Goal: Find specific page/section: Find specific page/section

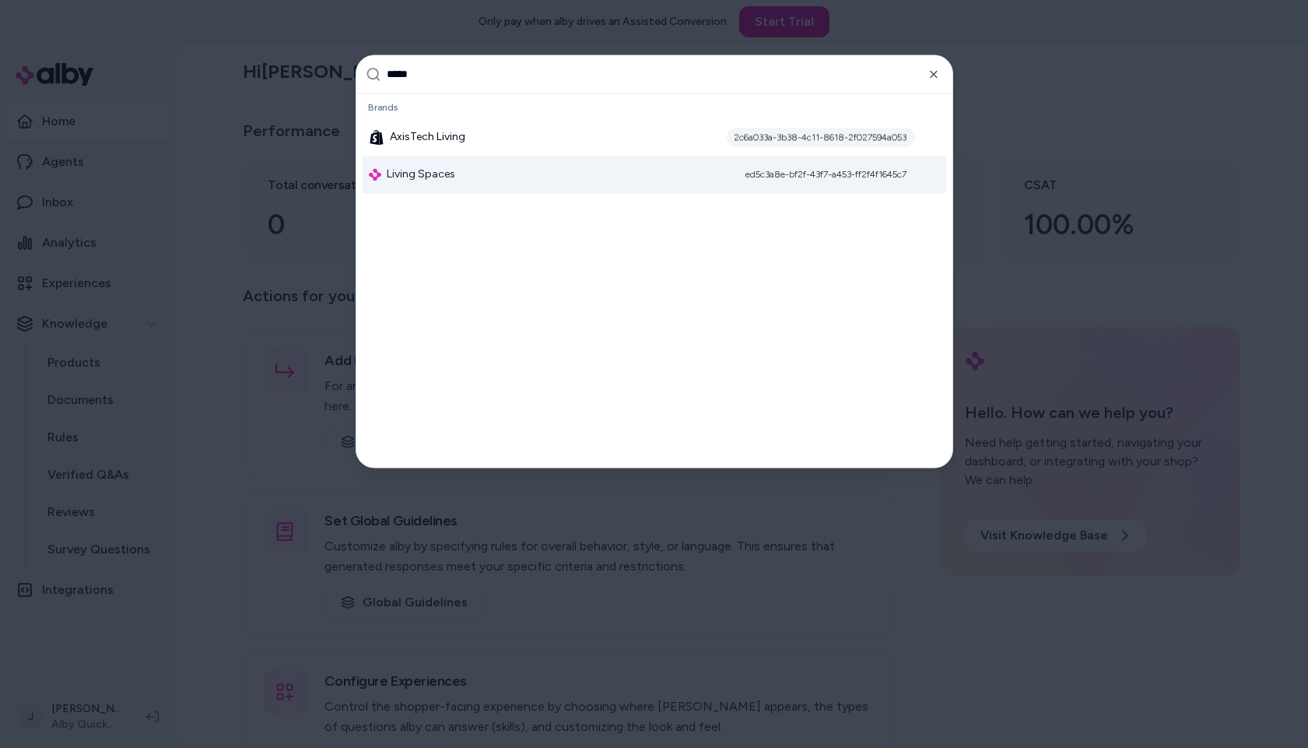
type input "*****"
click at [635, 159] on div "Living Spaces ed5c3a8e-bf2f-43f7-a453-ff2f4f1645c7" at bounding box center [655, 174] width 584 height 37
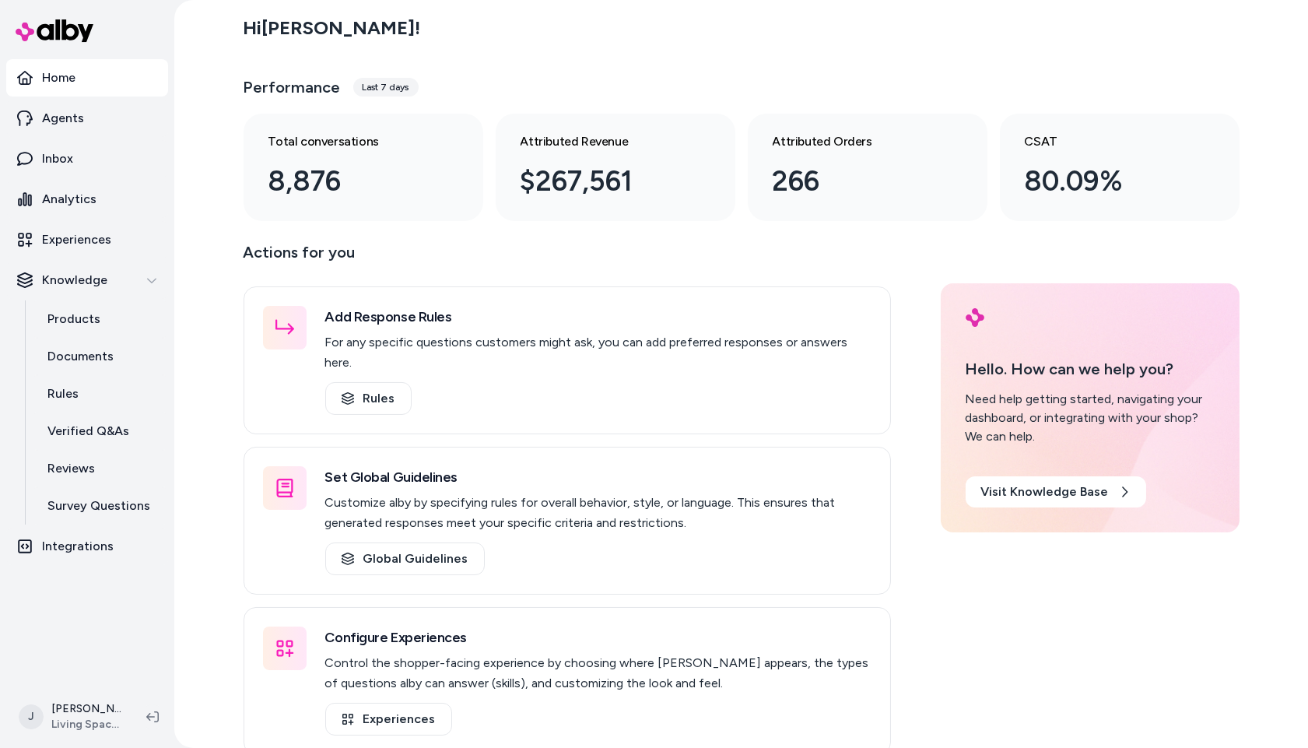
scroll to position [3, 0]
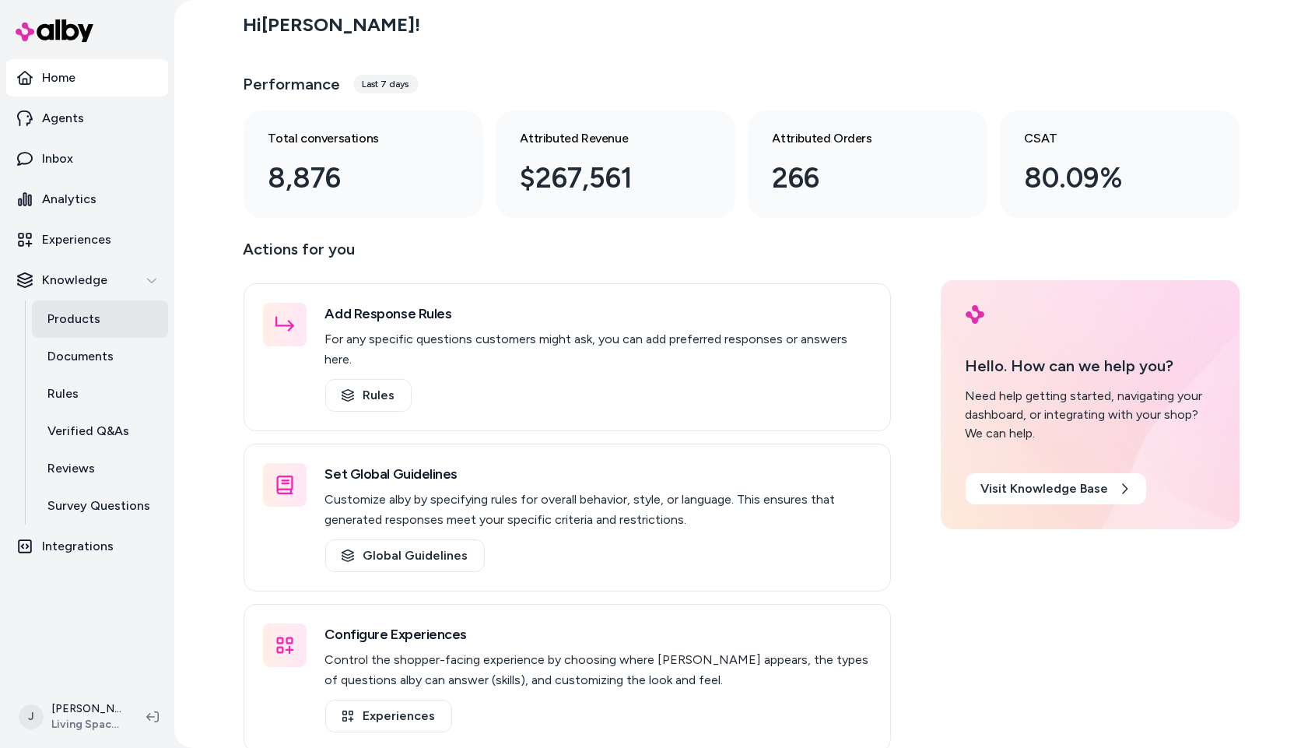
click at [63, 320] on p "Products" at bounding box center [73, 319] width 53 height 19
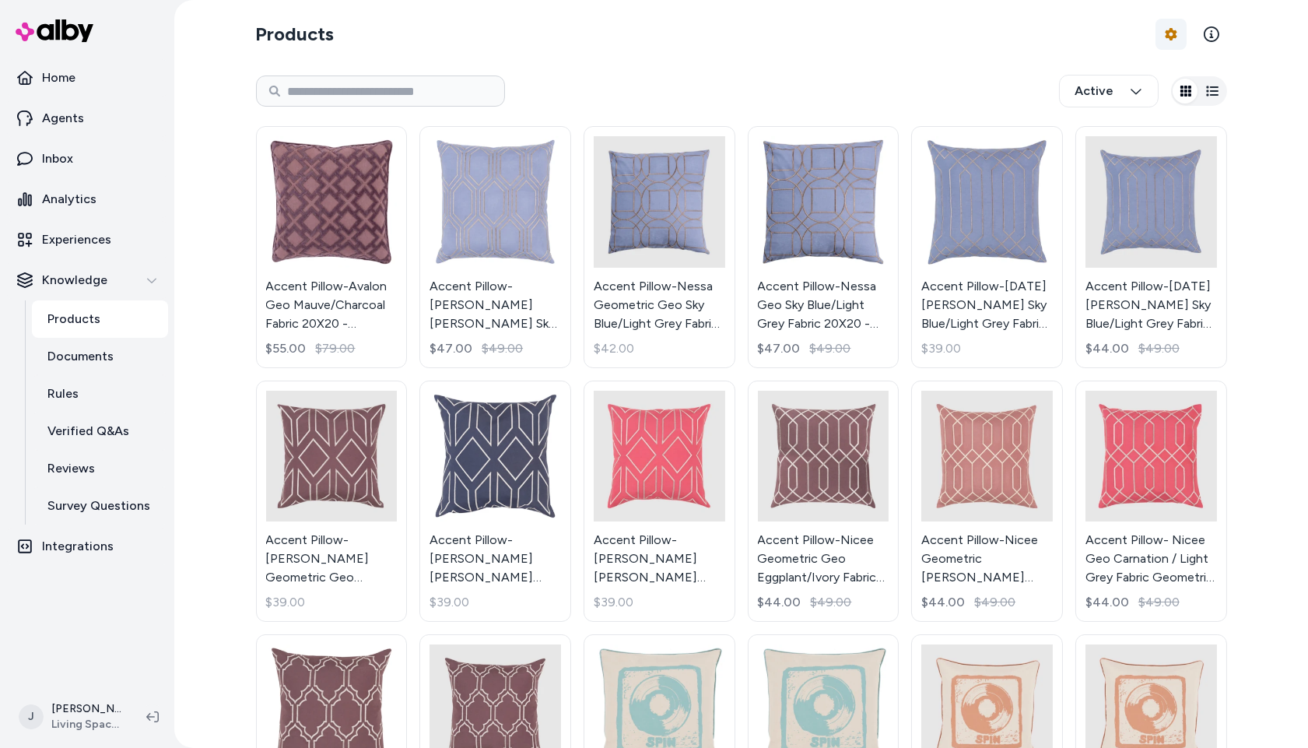
click at [1164, 38] on html "Home Agents Inbox Analytics Experiences Knowledge Products Documents Rules Veri…" at bounding box center [654, 374] width 1308 height 748
click at [1159, 98] on div "Feed History" at bounding box center [1127, 99] width 109 height 28
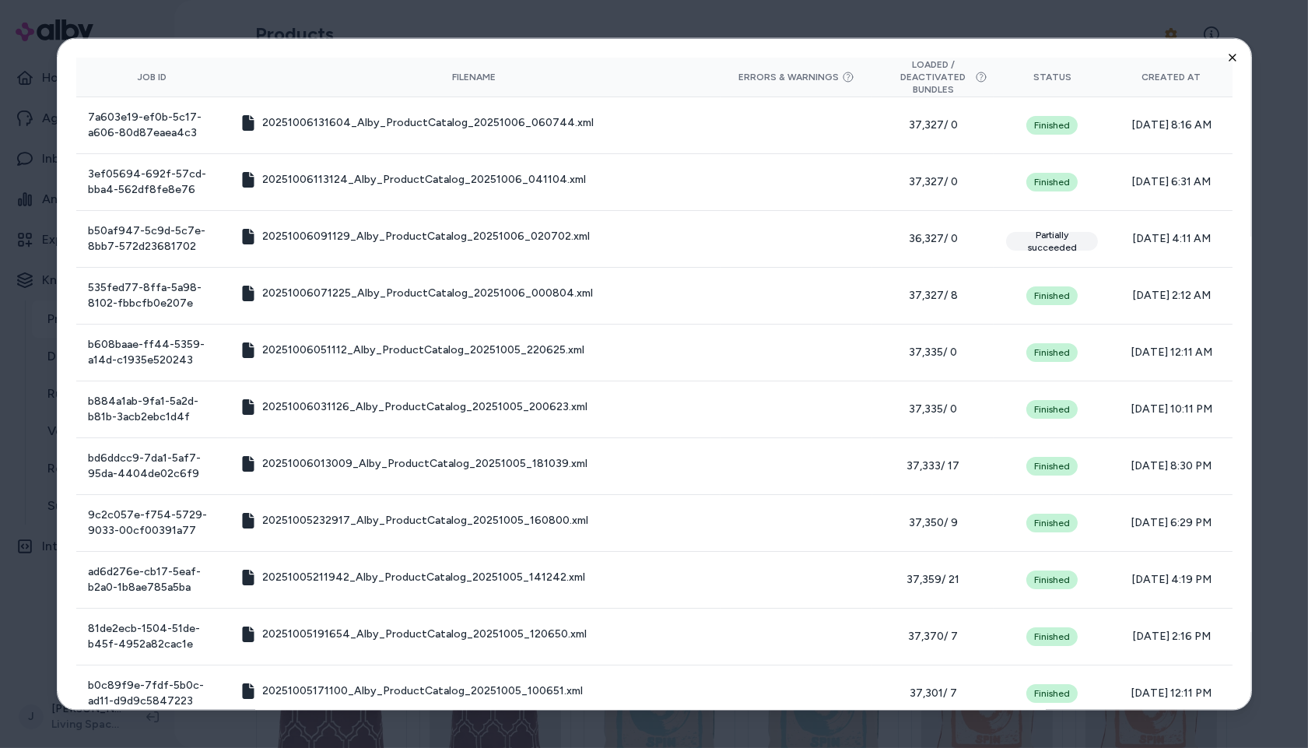
click at [1237, 58] on icon "button" at bounding box center [1232, 57] width 12 height 12
